Goal: Find specific page/section: Find specific page/section

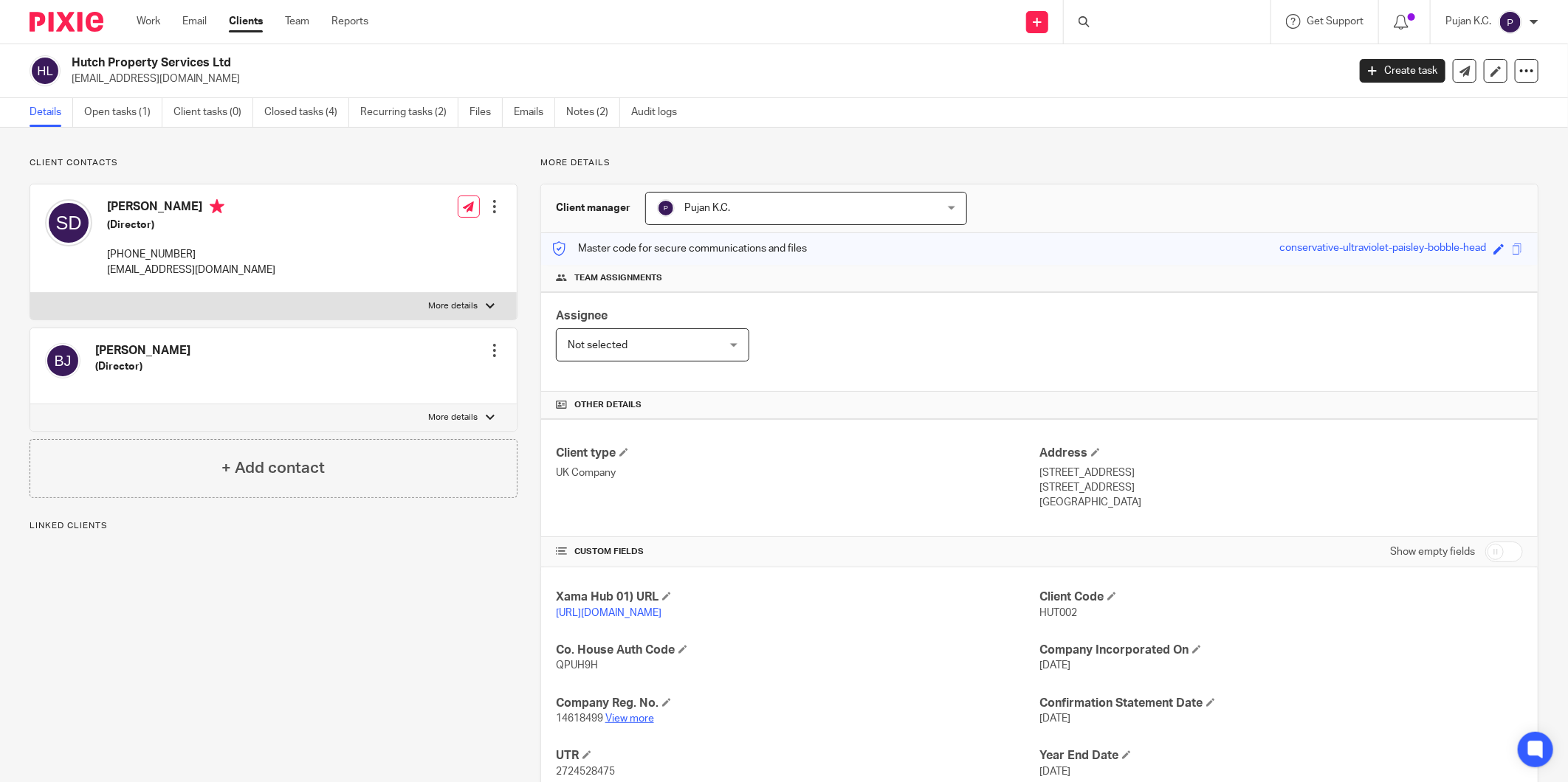
scroll to position [103, 0]
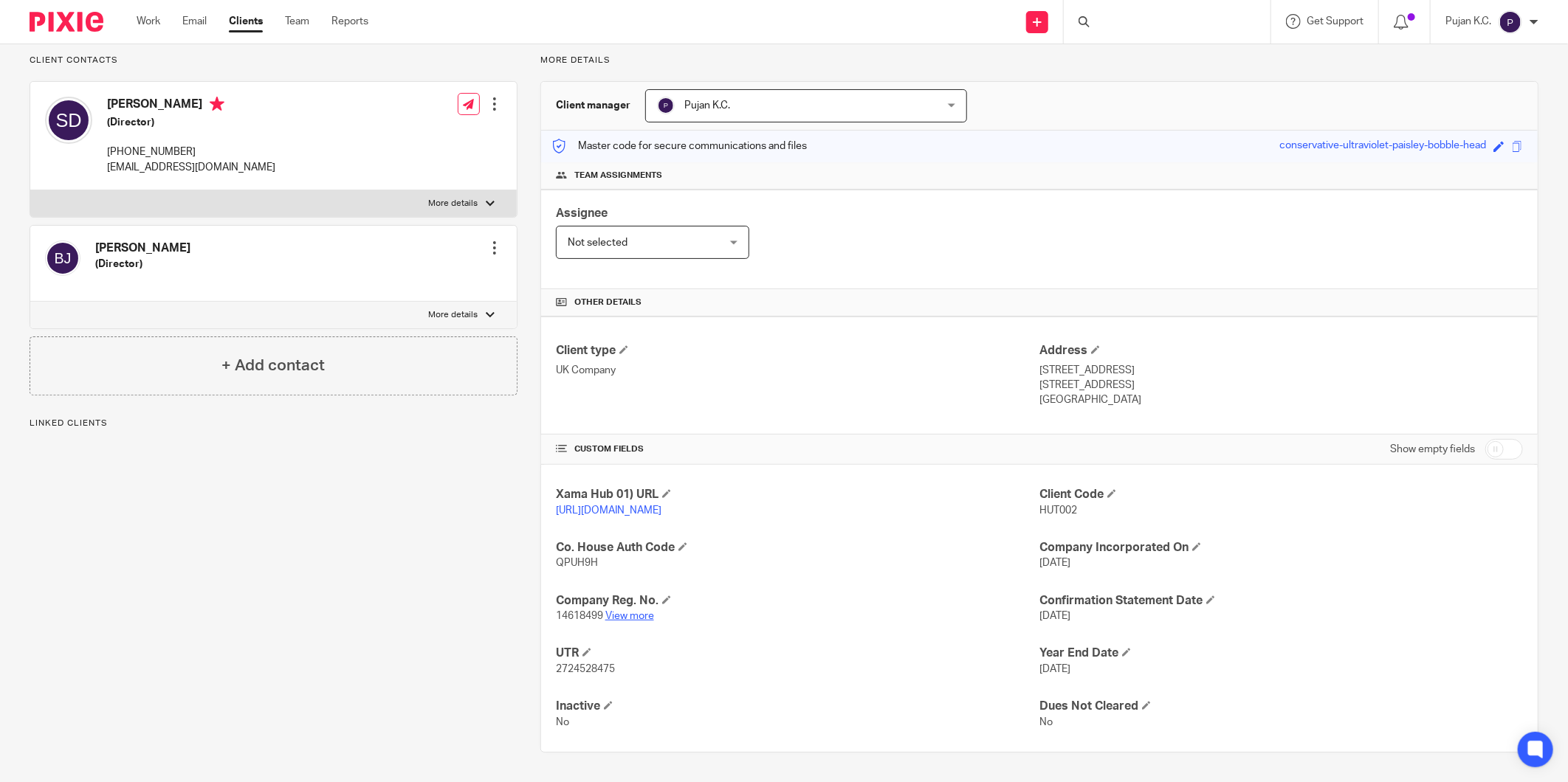
click at [618, 611] on link "View more" at bounding box center [630, 616] width 49 height 11
click at [1124, 33] on div at bounding box center [1167, 22] width 206 height 44
click at [1134, 20] on input "Search" at bounding box center [1160, 25] width 133 height 14
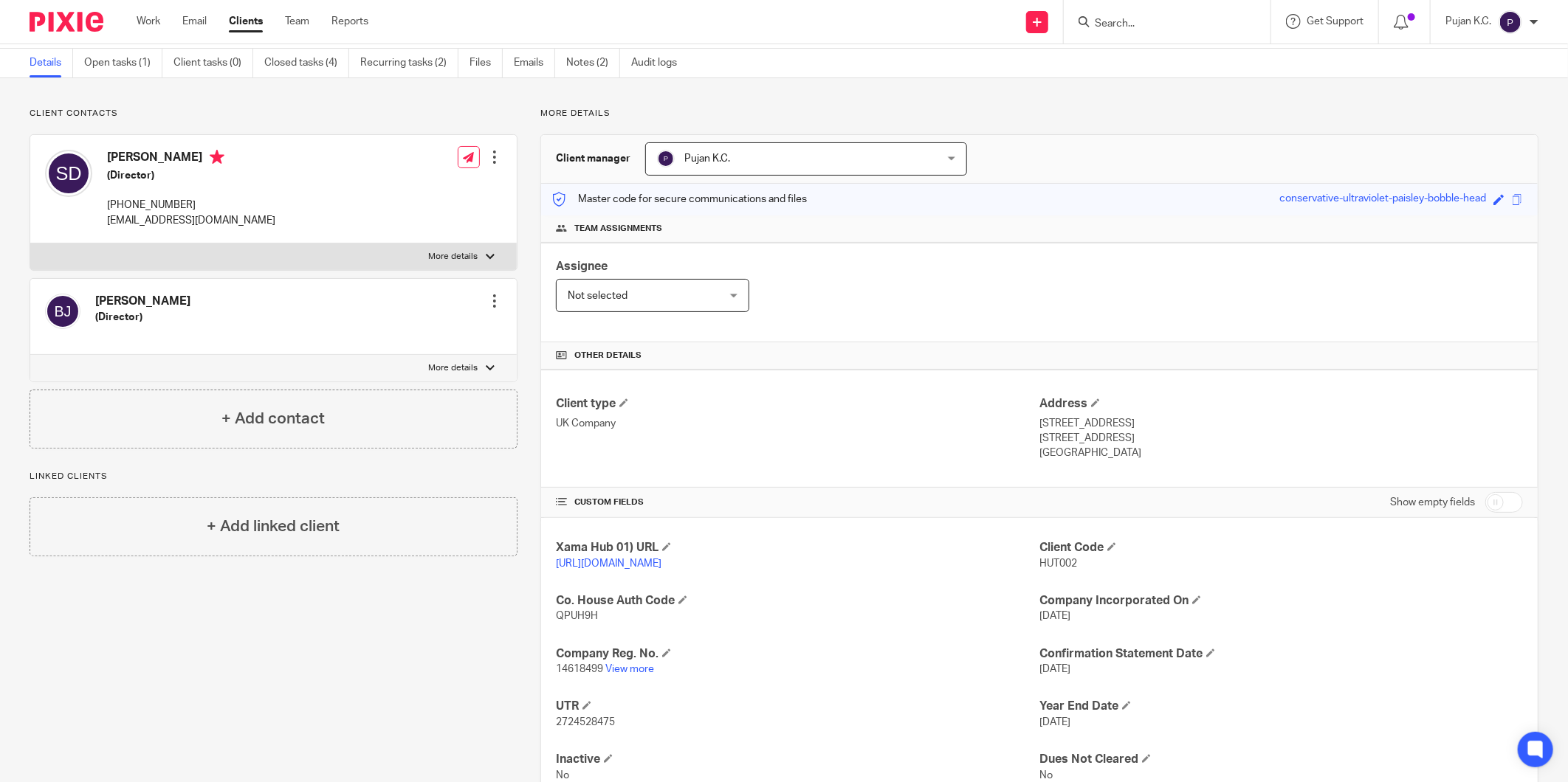
scroll to position [20, 0]
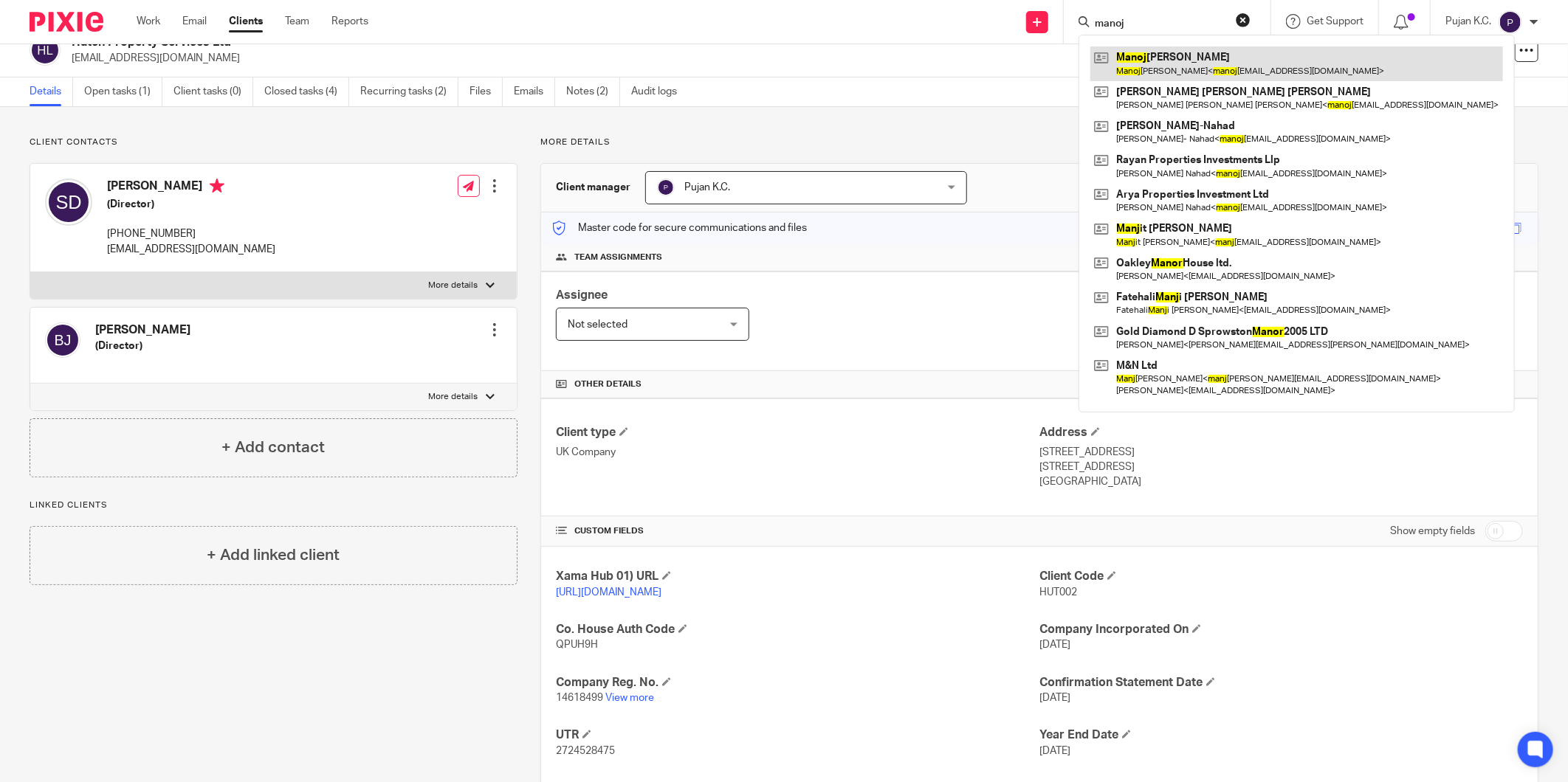
type input "manoj"
click at [1191, 65] on link at bounding box center [1297, 63] width 413 height 34
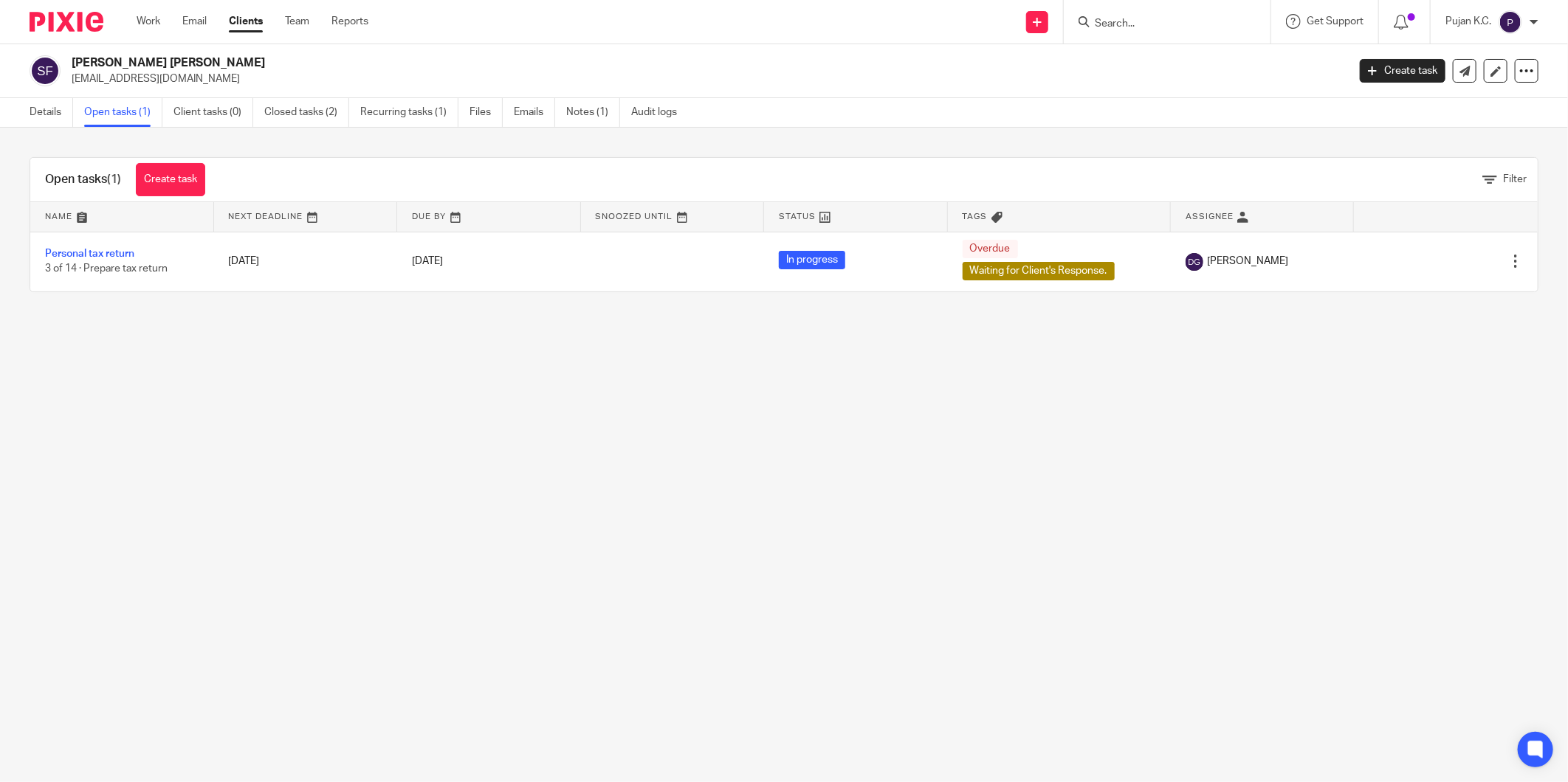
click at [1142, 26] on input "Search" at bounding box center [1160, 25] width 133 height 14
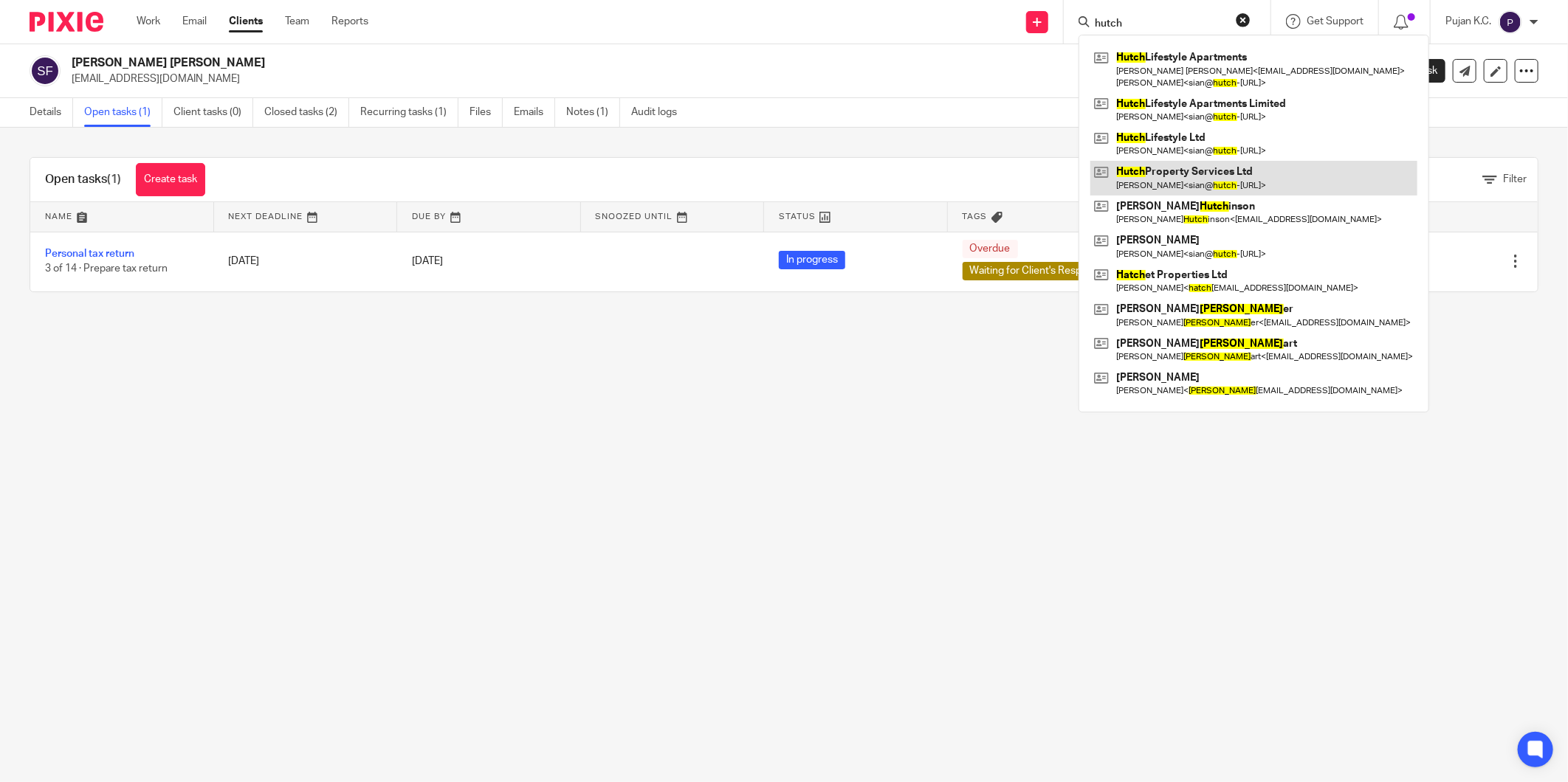
type input "hutch"
click at [1215, 181] on link at bounding box center [1254, 178] width 327 height 34
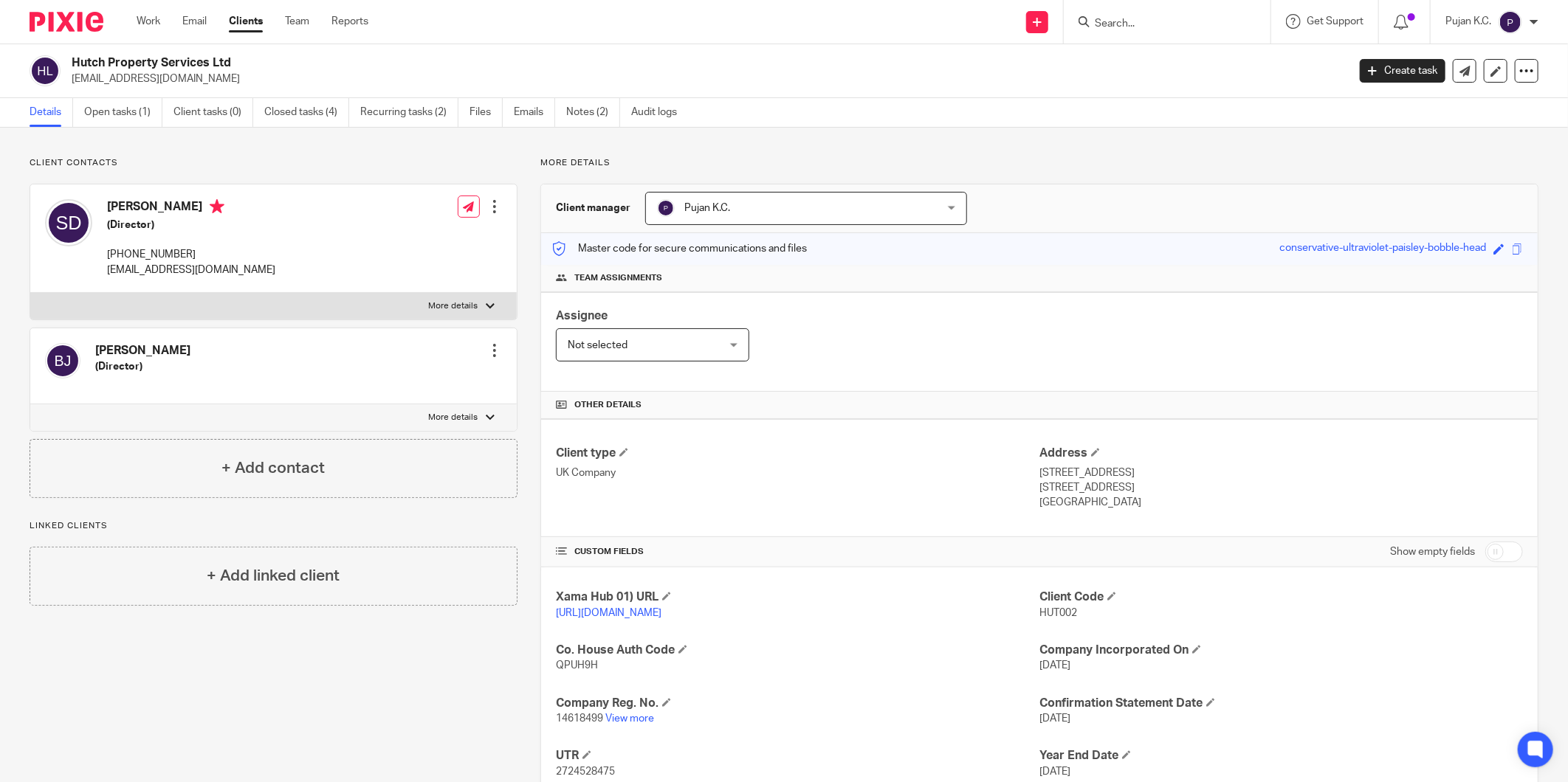
click at [352, 107] on ul "Details Open tasks (1) Client tasks (0) Closed tasks (4) Recurring tasks (2) Fi…" at bounding box center [364, 112] width 670 height 29
drag, startPoint x: 477, startPoint y: 99, endPoint x: 295, endPoint y: 104, distance: 182.1
click at [295, 104] on link "Closed tasks (4)" at bounding box center [307, 112] width 85 height 29
click at [295, 111] on link "Closed tasks (4)" at bounding box center [307, 112] width 85 height 29
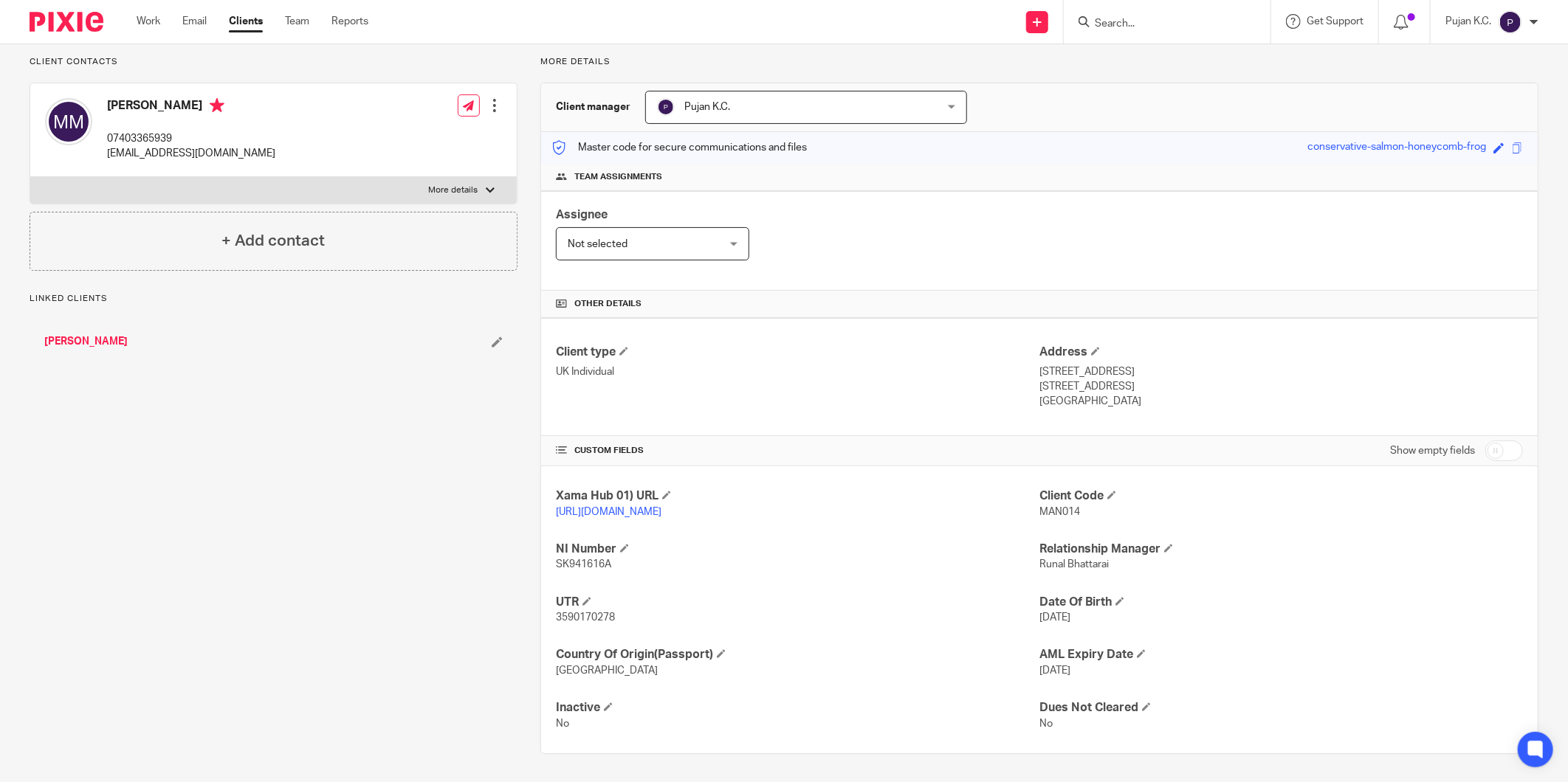
scroll to position [103, 0]
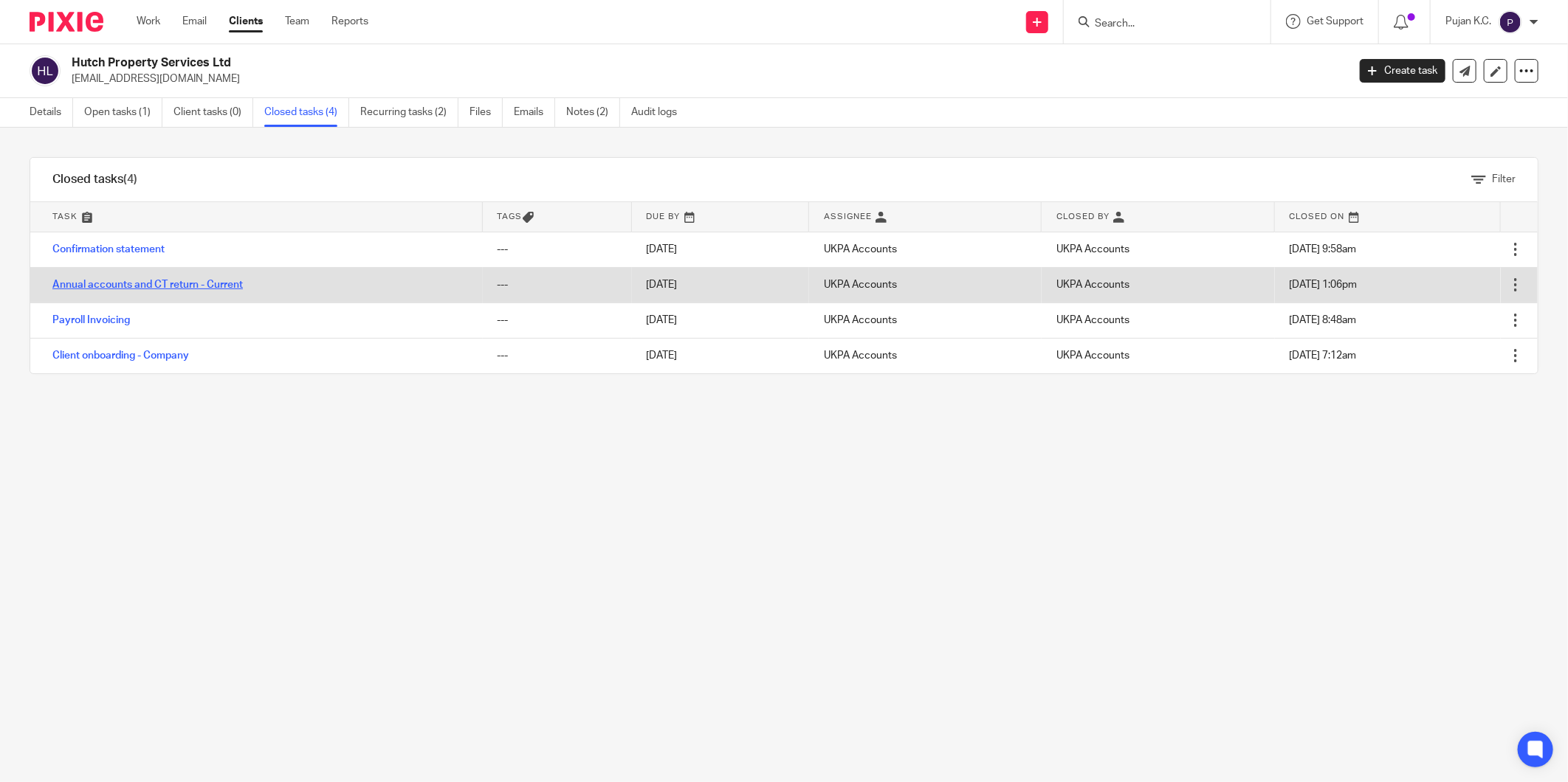
click at [136, 279] on link "Annual accounts and CT return - Current" at bounding box center [148, 285] width 191 height 11
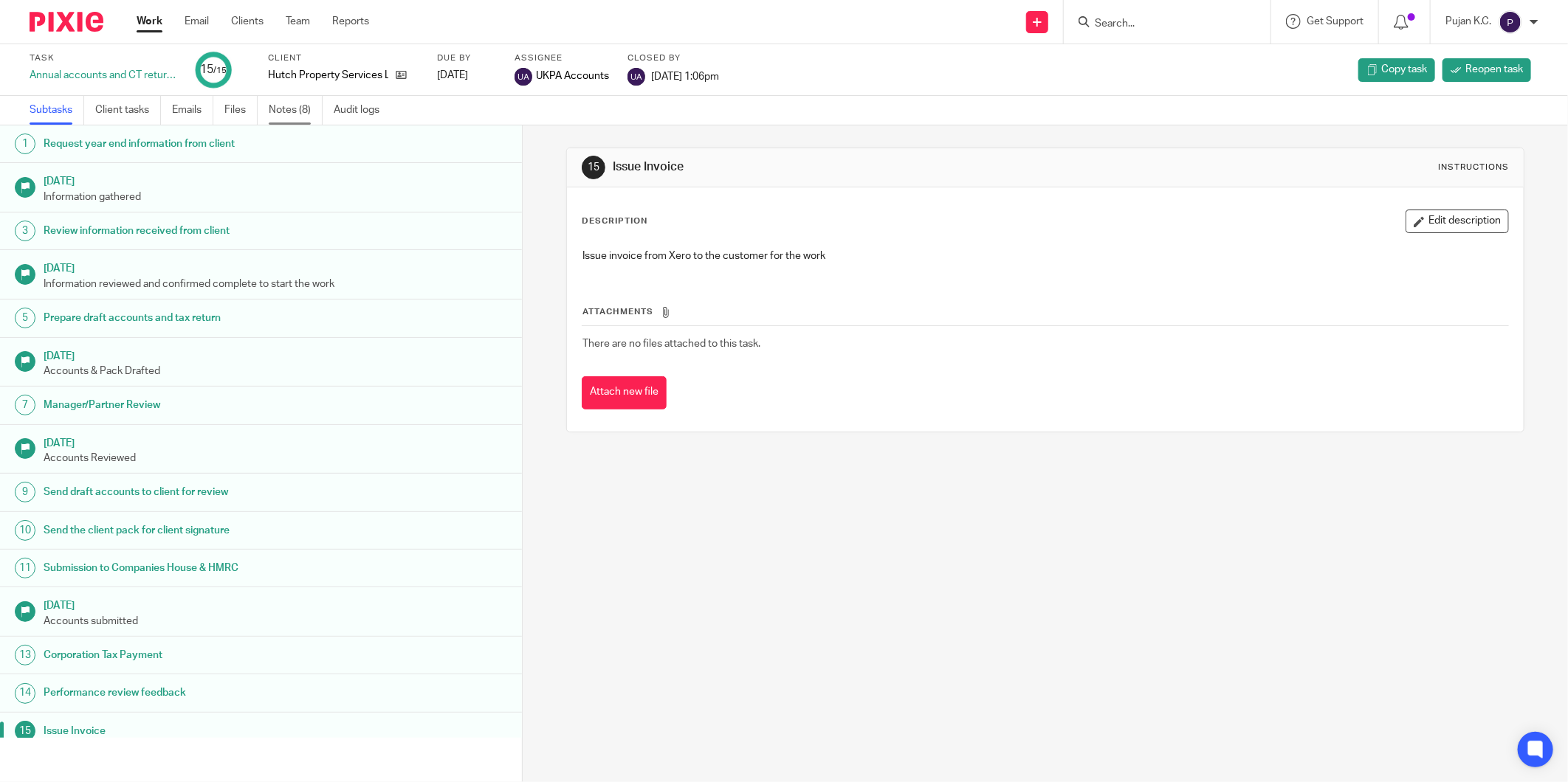
click at [286, 106] on link "Notes (8)" at bounding box center [296, 110] width 54 height 29
